Goal: Task Accomplishment & Management: Use online tool/utility

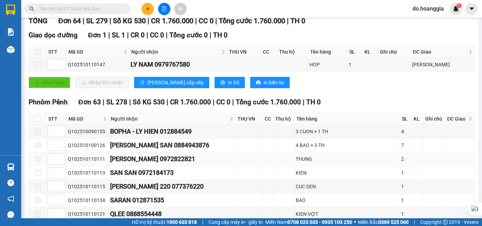
scroll to position [106, 0]
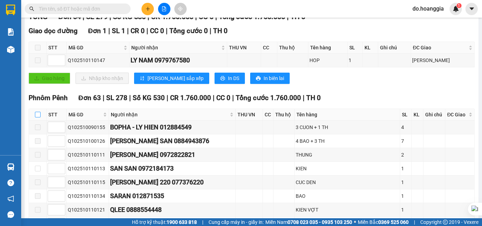
click at [38, 118] on input "checkbox" at bounding box center [38, 115] width 6 height 6
checkbox input "true"
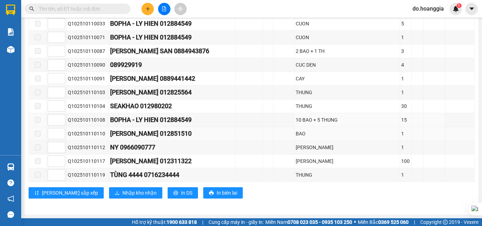
scroll to position [920, 0]
click at [123, 192] on span "Nhập kho nhận" at bounding box center [140, 193] width 34 height 8
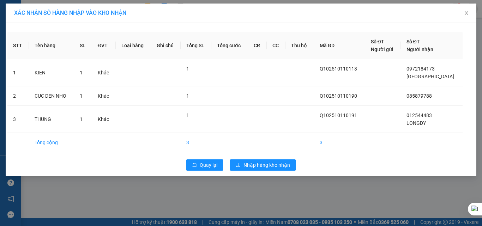
click at [262, 153] on div "STT Tên hàng SL ĐVT Loại hàng Ghi chú Tổng SL Tổng cước CR CC Thu hộ Mã GD Số Đ…" at bounding box center [241, 99] width 471 height 153
click at [262, 165] on span "Nhập hàng kho nhận" at bounding box center [267, 165] width 47 height 8
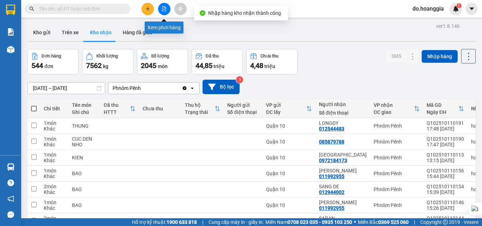
click at [164, 8] on icon "file-add" at bounding box center [164, 8] width 5 height 5
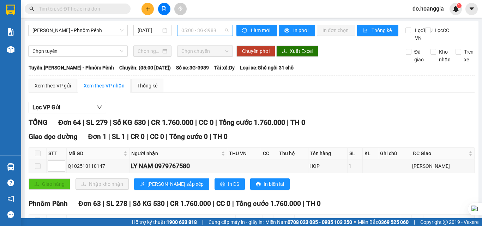
click at [212, 31] on span "05:00 - 3G-3989" at bounding box center [204, 30] width 47 height 11
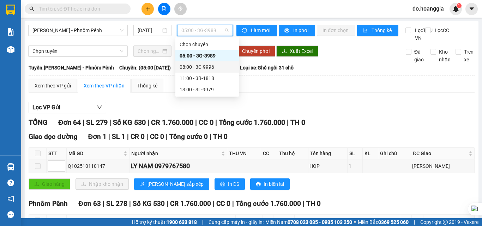
click at [212, 66] on div "08:00 - 3C-9996" at bounding box center [207, 67] width 55 height 8
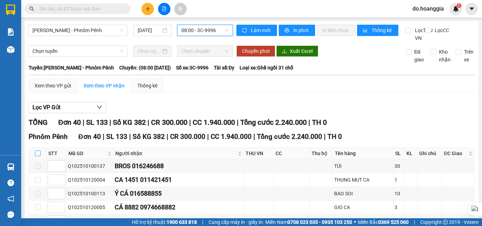
click at [39, 156] on input "checkbox" at bounding box center [38, 154] width 6 height 6
checkbox input "true"
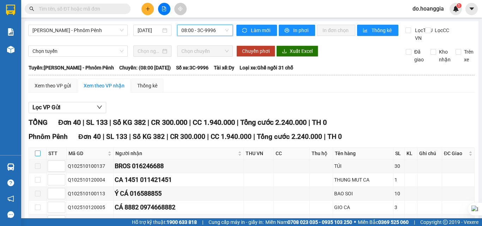
checkbox input "true"
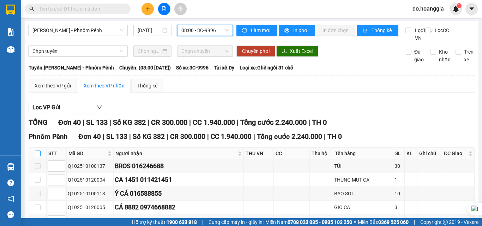
checkbox input "true"
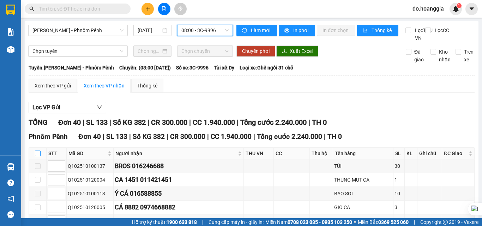
checkbox input "true"
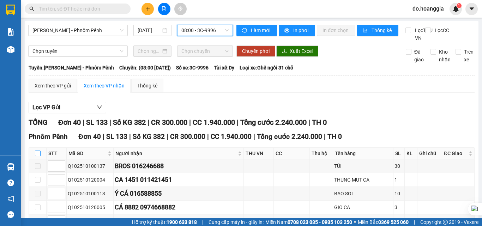
checkbox input "true"
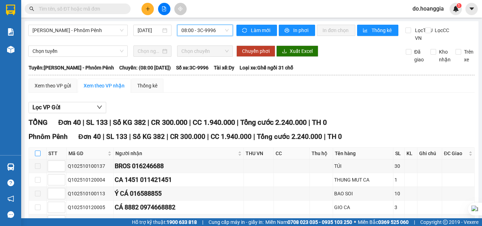
checkbox input "true"
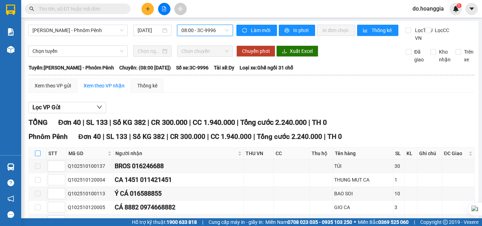
checkbox input "true"
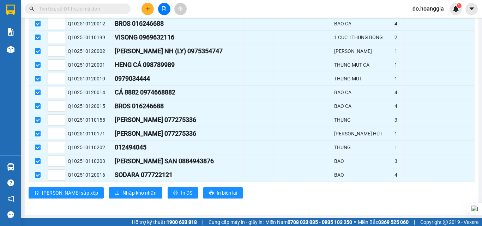
scroll to position [536, 0]
click at [123, 197] on span "Nhập kho nhận" at bounding box center [140, 193] width 34 height 8
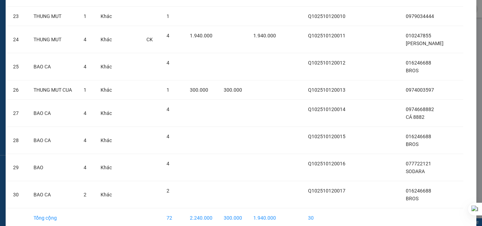
scroll to position [685, 0]
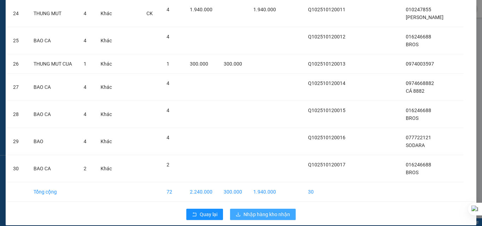
click at [258, 211] on span "Nhập hàng kho nhận" at bounding box center [267, 215] width 47 height 8
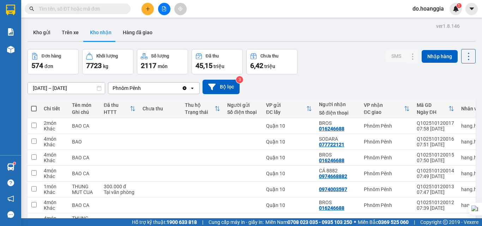
click at [93, 7] on input "text" at bounding box center [80, 9] width 83 height 8
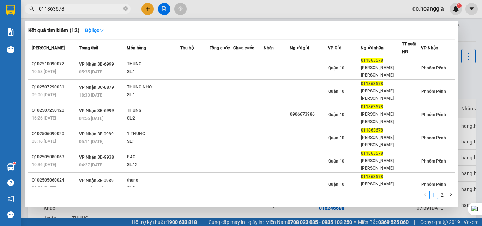
click at [98, 5] on input "011863678" at bounding box center [80, 9] width 83 height 8
type input "0"
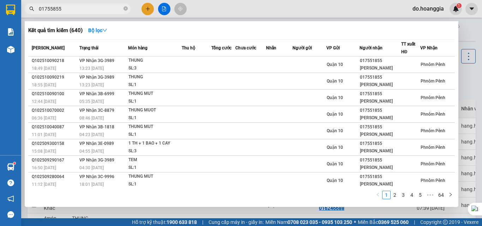
type input "017558559"
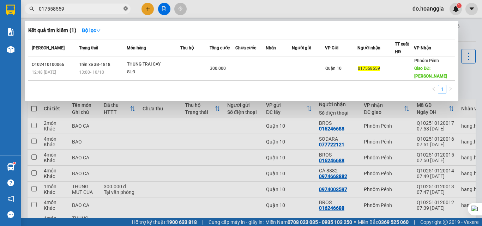
click at [125, 10] on icon "close-circle" at bounding box center [126, 8] width 4 height 4
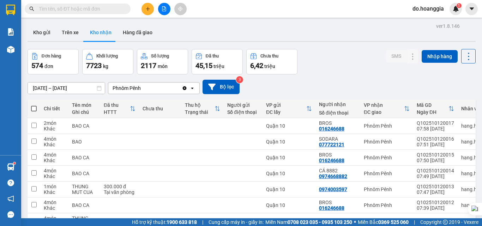
click at [106, 9] on input "text" at bounding box center [80, 9] width 83 height 8
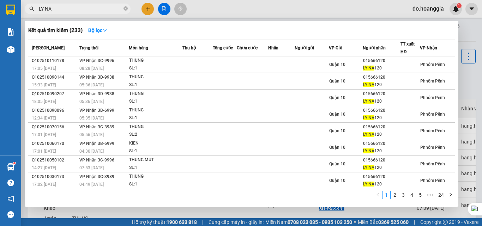
type input "LY NA"
click at [126, 7] on icon "close-circle" at bounding box center [126, 8] width 4 height 4
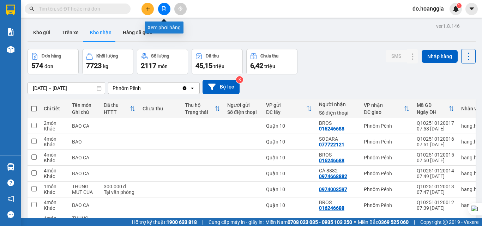
click at [163, 12] on button at bounding box center [164, 9] width 12 height 12
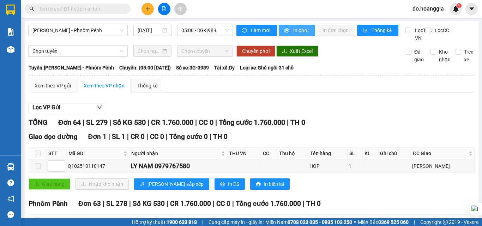
click at [295, 32] on span "In phơi" at bounding box center [301, 30] width 16 height 8
click at [220, 31] on span "05:00 - 3G-3989" at bounding box center [204, 30] width 47 height 11
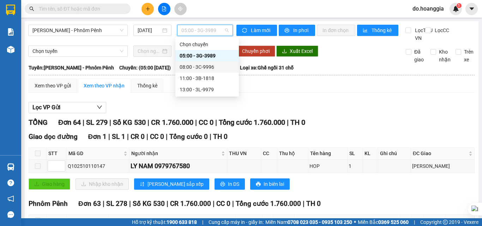
click at [214, 66] on div "08:00 - 3C-9996" at bounding box center [207, 67] width 55 height 8
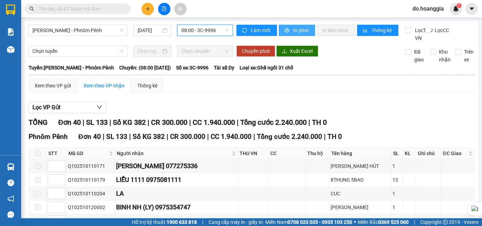
click at [293, 32] on span "In phơi" at bounding box center [301, 30] width 16 height 8
click at [216, 29] on span "08:00 - 3C-9996" at bounding box center [204, 30] width 47 height 11
click at [297, 5] on div "Kết quả tìm kiếm ( 0 ) Bộ lọc No Data do.hoanggia 1" at bounding box center [241, 9] width 482 height 18
click at [92, 8] on input "text" at bounding box center [80, 9] width 83 height 8
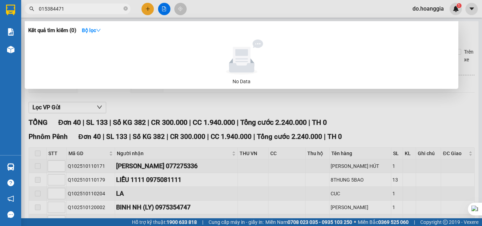
click at [57, 8] on input "015384471" at bounding box center [80, 9] width 83 height 8
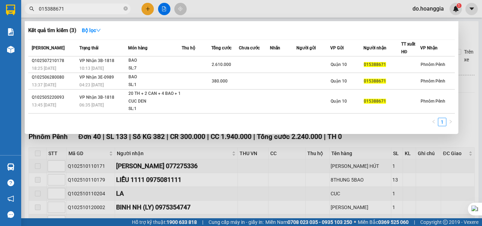
type input "015388671"
drag, startPoint x: 125, startPoint y: 8, endPoint x: 96, endPoint y: 10, distance: 28.6
click at [124, 8] on icon "close-circle" at bounding box center [126, 8] width 4 height 4
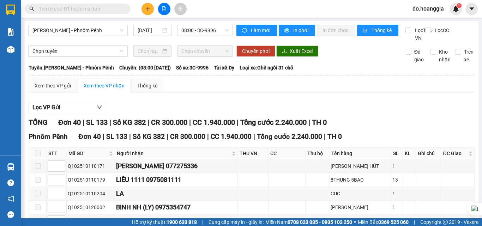
click at [87, 10] on input "text" at bounding box center [80, 9] width 83 height 8
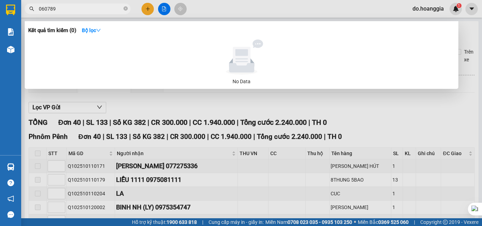
click at [101, 7] on input "060789" at bounding box center [80, 9] width 83 height 8
type input "060799888"
click at [127, 8] on icon "close-circle" at bounding box center [126, 8] width 4 height 4
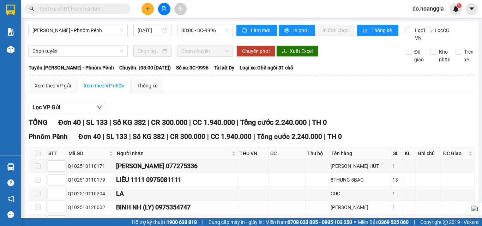
click at [99, 8] on input "text" at bounding box center [80, 9] width 83 height 8
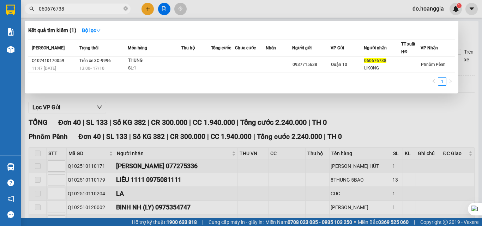
type input "060676738"
click at [123, 7] on span "060676738" at bounding box center [78, 9] width 106 height 11
click at [125, 8] on icon "close-circle" at bounding box center [126, 8] width 4 height 4
